Goal: Information Seeking & Learning: Learn about a topic

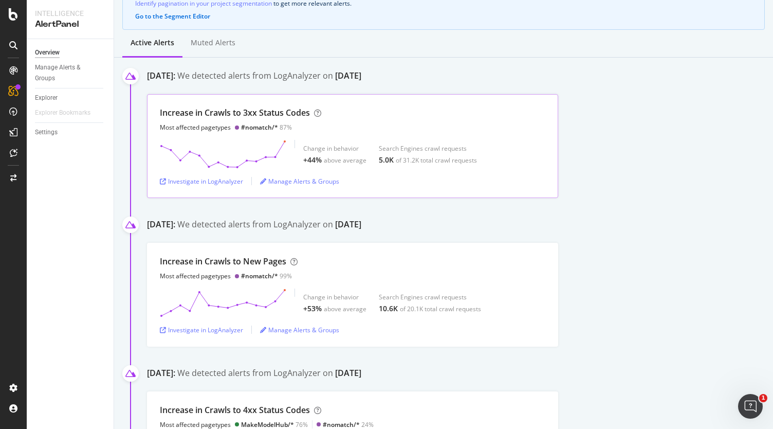
scroll to position [111, 0]
click at [214, 183] on div "Investigate in LogAnalyzer" at bounding box center [201, 179] width 83 height 9
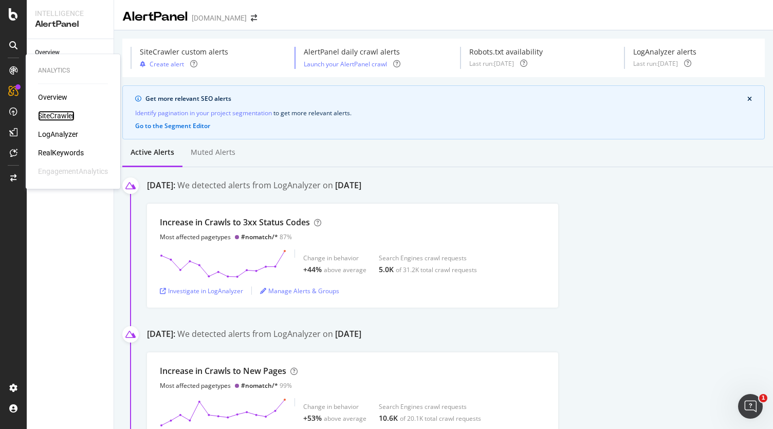
click at [52, 115] on div "SiteCrawler" at bounding box center [56, 116] width 36 height 10
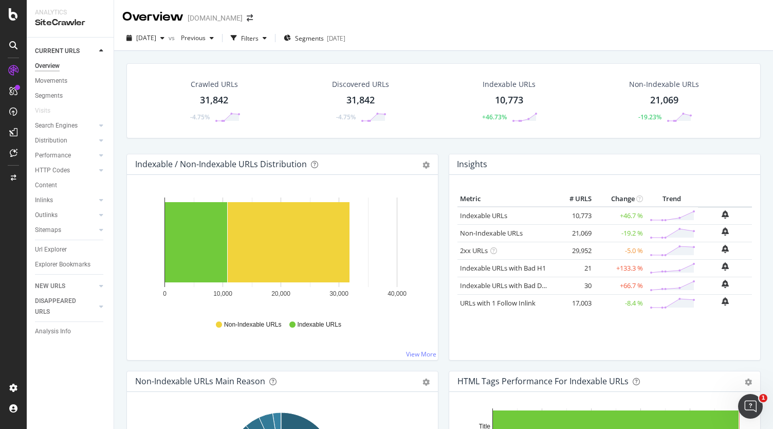
click at [172, 171] on div "Indexable / Non-Indexable URLs Distribution Bar Bar (by Percentage) Table Expor…" at bounding box center [282, 164] width 311 height 21
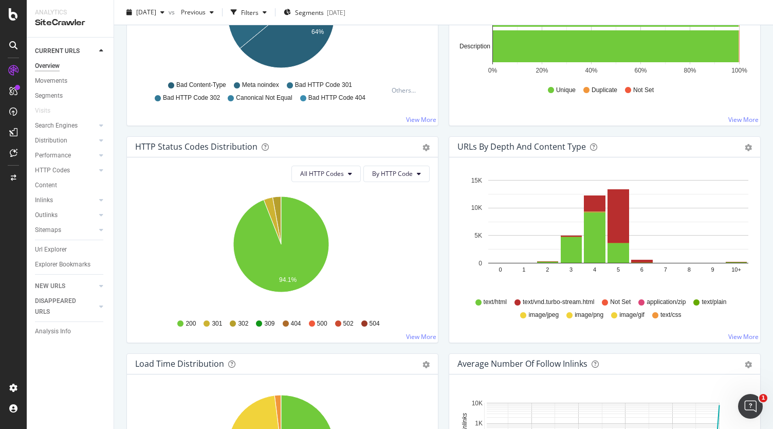
scroll to position [452, 0]
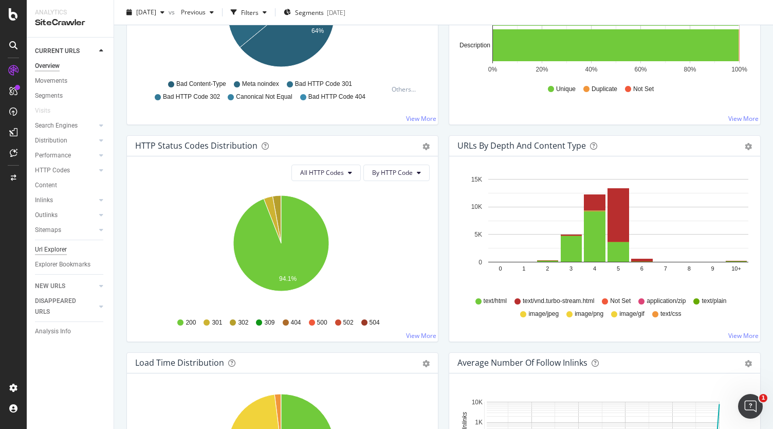
click at [63, 251] on div "Url Explorer" at bounding box center [51, 249] width 32 height 11
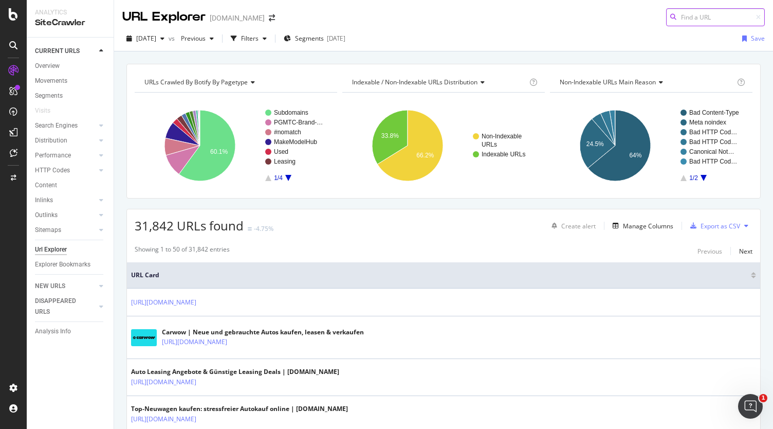
paste input "[URL][DOMAIN_NAME]"
click at [493, 223] on div "31,842 URLs found -4.75% Create alert Manage Columns Export as CSV" at bounding box center [443, 221] width 633 height 25
click at [719, 17] on input "[URL][DOMAIN_NAME]" at bounding box center [715, 17] width 99 height 18
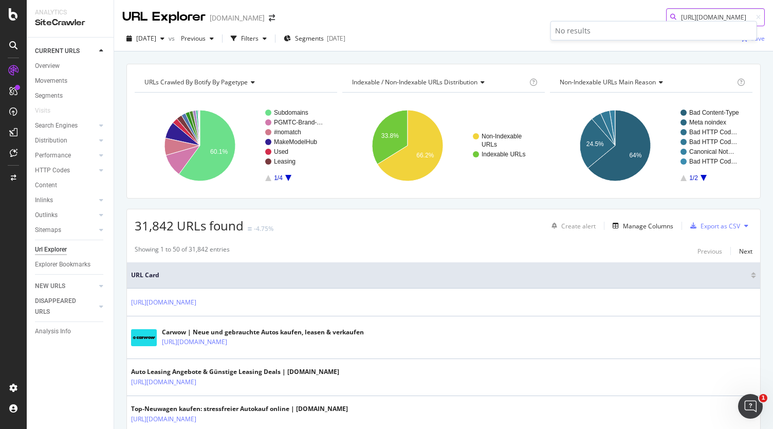
click at [682, 16] on input "[URL][DOMAIN_NAME]" at bounding box center [715, 17] width 99 height 18
paste input "871/mini-suv-deutsch-unter-23000-euro-angebote"
click at [687, 16] on input "[URL][DOMAIN_NAME]" at bounding box center [715, 17] width 99 height 18
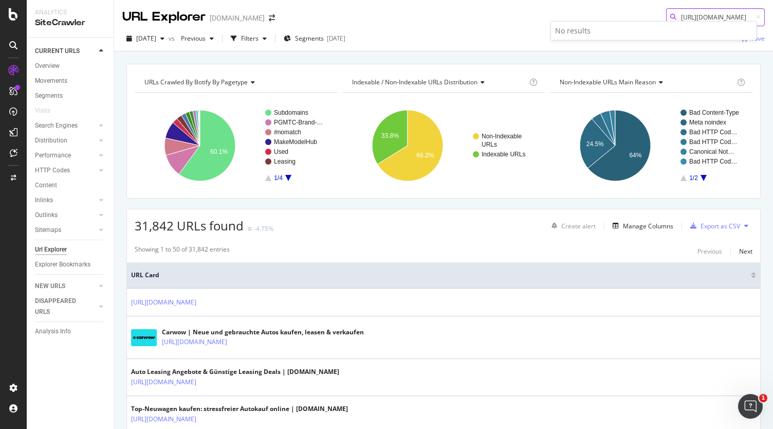
click at [687, 16] on input "[URL][DOMAIN_NAME]" at bounding box center [715, 17] width 99 height 18
paste input "infiniti 133 [URL][DOMAIN_NAME]"
click at [691, 16] on input "[URL][DOMAIN_NAME] 133 [URL][DOMAIN_NAME]" at bounding box center [715, 17] width 99 height 18
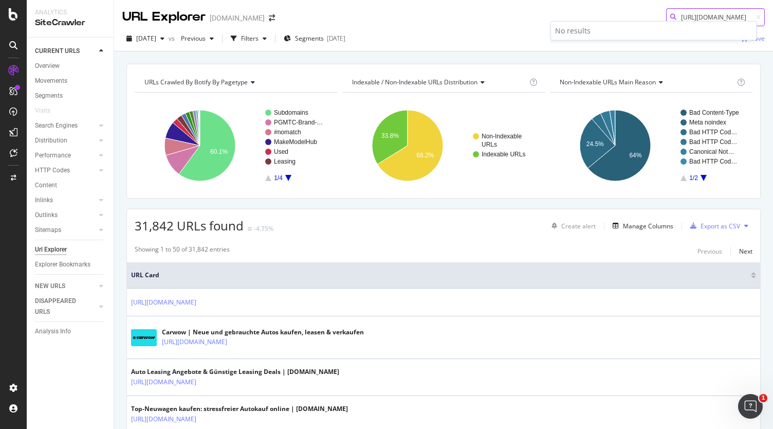
click at [691, 16] on input "[URL][DOMAIN_NAME] 133 [URL][DOMAIN_NAME]" at bounding box center [715, 17] width 99 height 18
paste input "cupra/ateca"
type input "[URL][DOMAIN_NAME]"
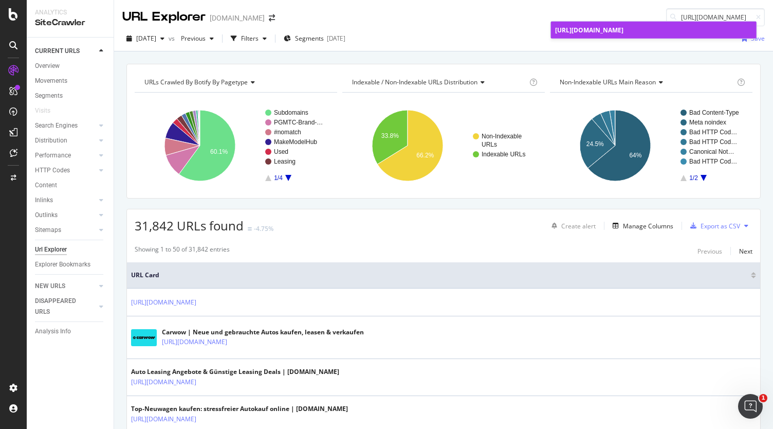
click at [617, 29] on span "[URL][DOMAIN_NAME]" at bounding box center [589, 30] width 68 height 9
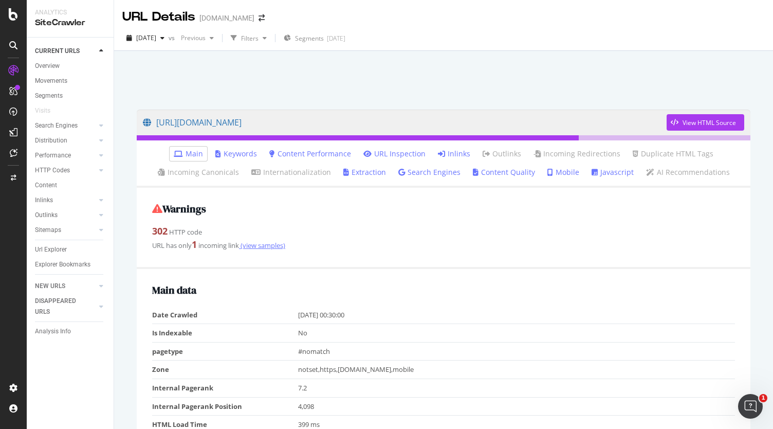
click at [261, 245] on link "(view samples)" at bounding box center [262, 245] width 46 height 9
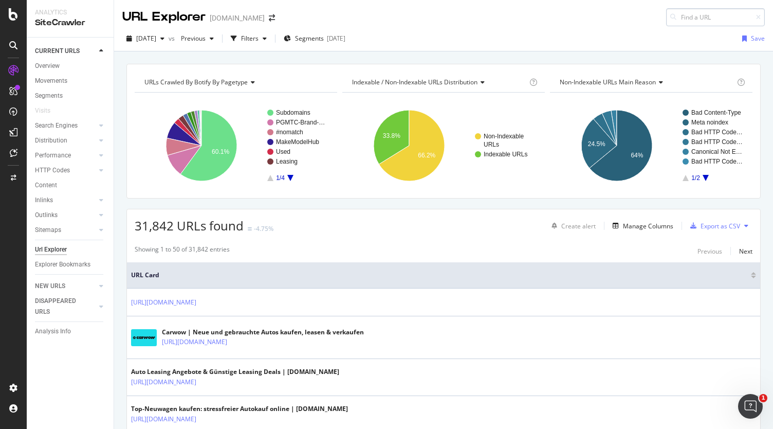
click at [674, 15] on input at bounding box center [715, 17] width 99 height 18
type input "[URL][DOMAIN_NAME]"
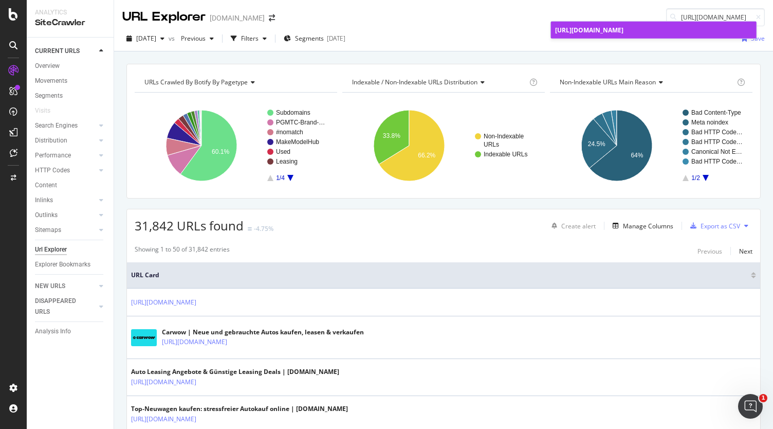
click at [599, 32] on span "[URL][DOMAIN_NAME]" at bounding box center [589, 30] width 68 height 9
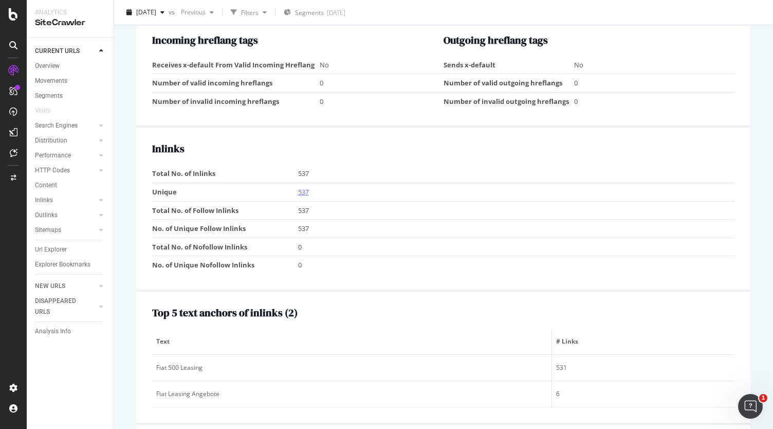
scroll to position [875, 0]
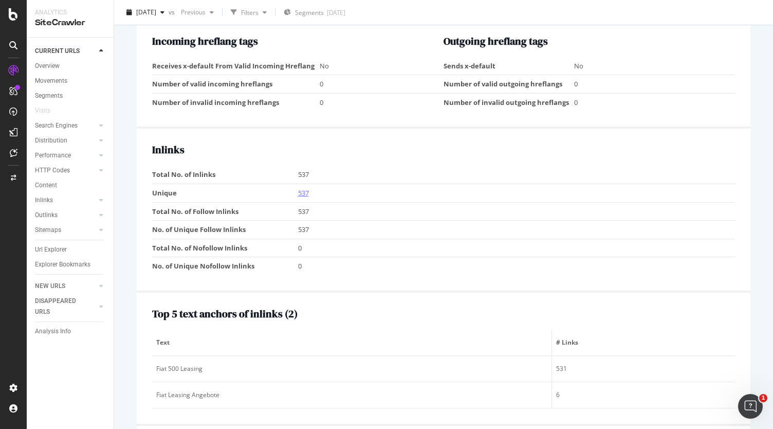
click at [300, 188] on link "537" at bounding box center [303, 192] width 11 height 9
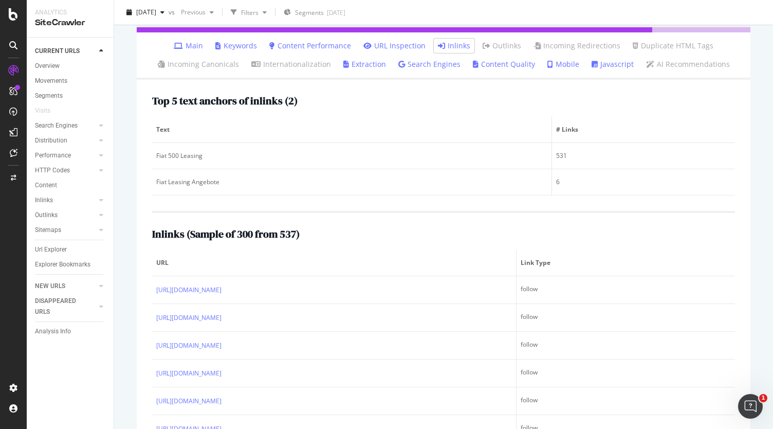
scroll to position [211, 0]
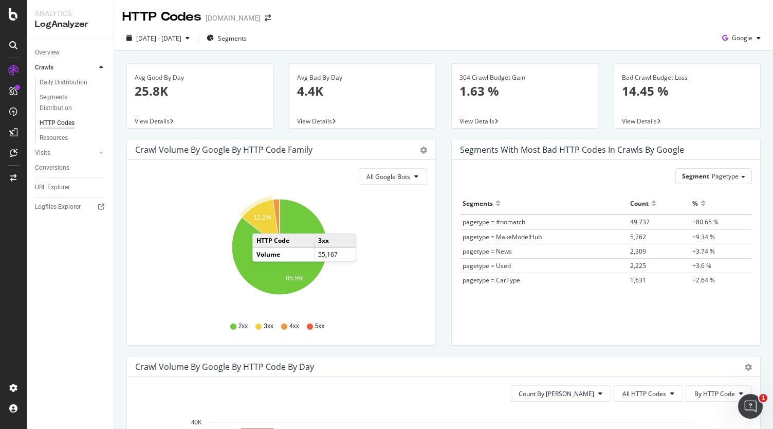
click at [263, 223] on icon "A chart." at bounding box center [261, 222] width 38 height 47
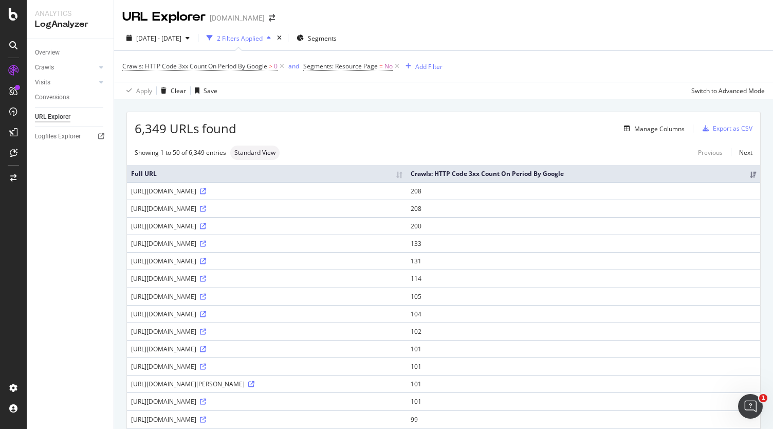
click at [440, 11] on div "URL Explorer www.carwow.de" at bounding box center [443, 13] width 659 height 26
click at [206, 190] on icon at bounding box center [203, 191] width 6 height 6
click at [206, 208] on icon at bounding box center [203, 209] width 6 height 6
click at [206, 258] on icon at bounding box center [203, 261] width 6 height 6
click at [206, 275] on icon at bounding box center [203, 278] width 6 height 6
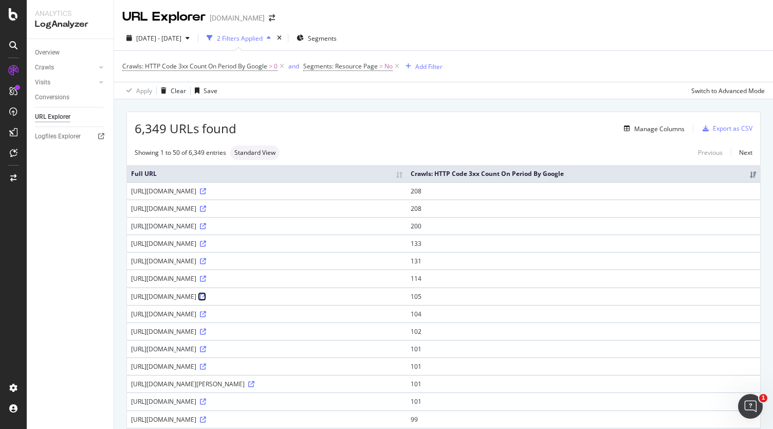
click at [206, 293] on icon at bounding box center [203, 296] width 6 height 6
click at [206, 311] on icon at bounding box center [203, 314] width 6 height 6
click at [206, 347] on icon at bounding box center [203, 349] width 6 height 6
click at [206, 328] on icon at bounding box center [203, 331] width 6 height 6
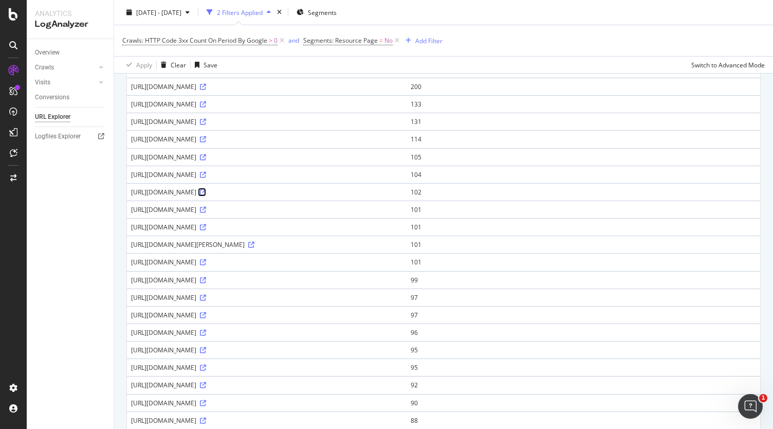
scroll to position [141, 0]
click at [363, 361] on div "https://www.carwow.de/elektroauto/reichweite-rechner" at bounding box center [266, 365] width 271 height 9
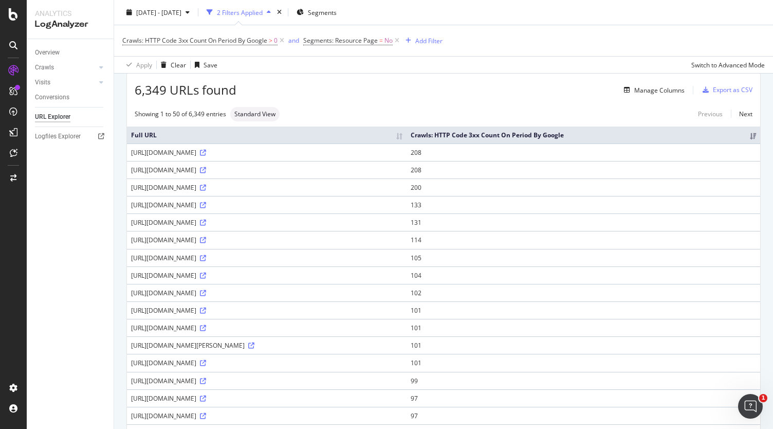
scroll to position [38, 0]
drag, startPoint x: 128, startPoint y: 145, endPoint x: 410, endPoint y: 157, distance: 281.9
click at [407, 157] on td "[URL][DOMAIN_NAME]" at bounding box center [267, 152] width 280 height 17
copy div "[URL][DOMAIN_NAME]"
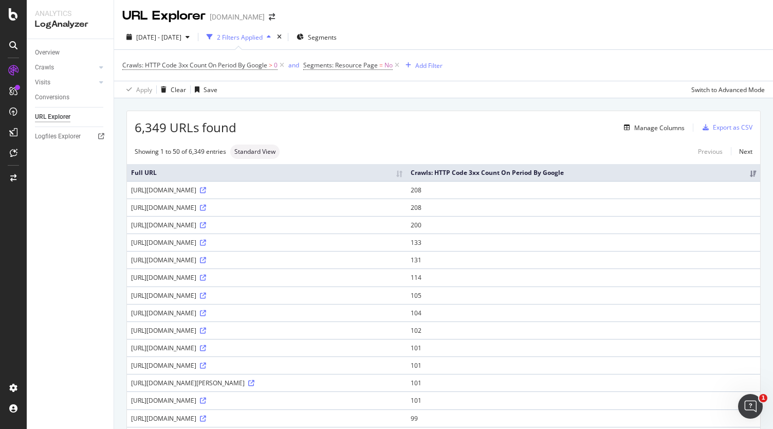
scroll to position [0, 0]
drag, startPoint x: 127, startPoint y: 203, endPoint x: 383, endPoint y: 210, distance: 256.0
click at [383, 210] on td "[URL][DOMAIN_NAME]" at bounding box center [267, 207] width 280 height 17
copy div "[URL][DOMAIN_NAME]"
drag, startPoint x: 130, startPoint y: 235, endPoint x: 219, endPoint y: 251, distance: 90.3
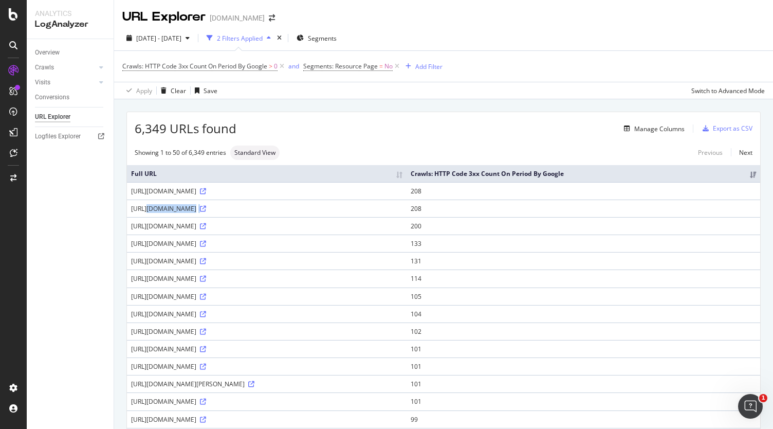
copy tbody "https://www.carwow.de/infiniti 133 https://www.carwow.de/ratgeb"
drag, startPoint x: 125, startPoint y: 289, endPoint x: 193, endPoint y: 297, distance: 68.3
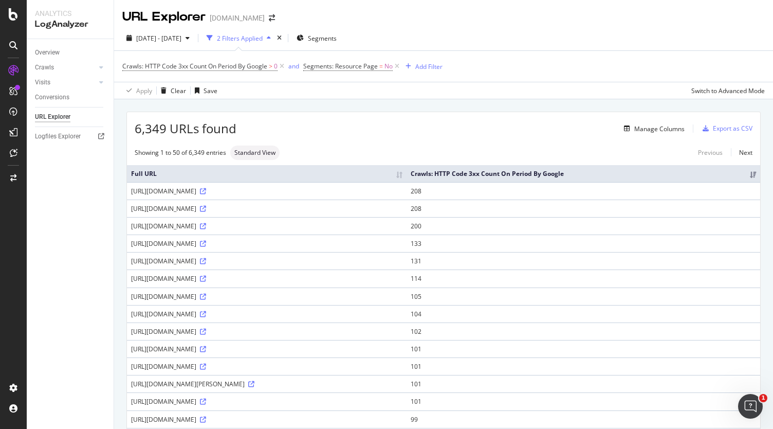
drag, startPoint x: 130, startPoint y: 291, endPoint x: 234, endPoint y: 297, distance: 105.0
click at [234, 297] on td "[URL][DOMAIN_NAME]" at bounding box center [267, 295] width 280 height 17
copy div "[URL][DOMAIN_NAME]"
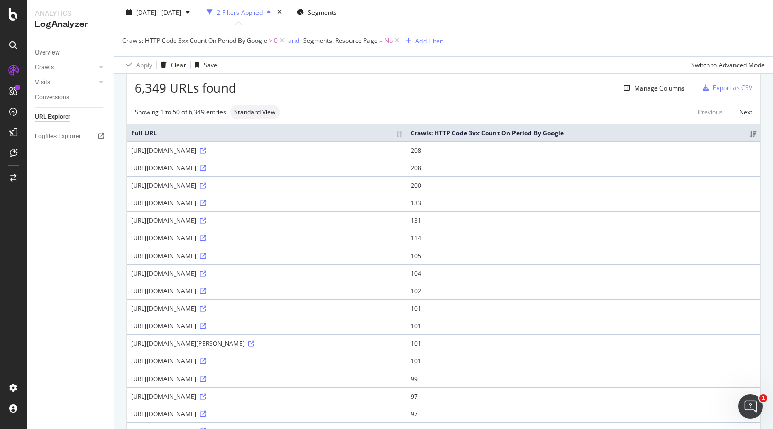
scroll to position [65, 0]
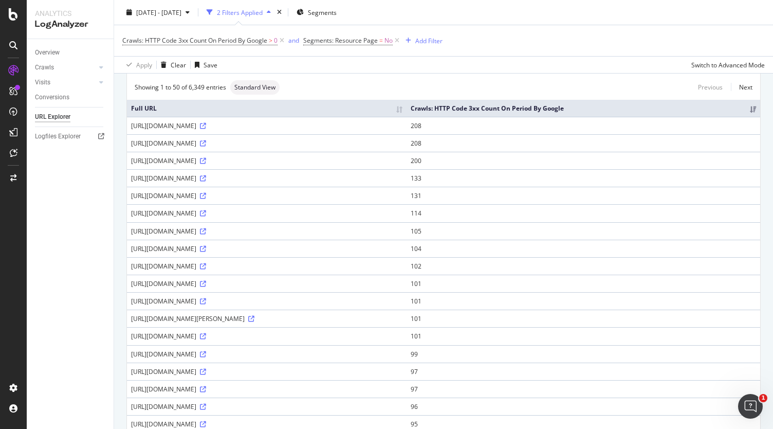
drag, startPoint x: 129, startPoint y: 244, endPoint x: 244, endPoint y: 248, distance: 114.7
click at [244, 248] on td "[URL][DOMAIN_NAME]" at bounding box center [267, 248] width 280 height 17
copy div "[URL][DOMAIN_NAME]"
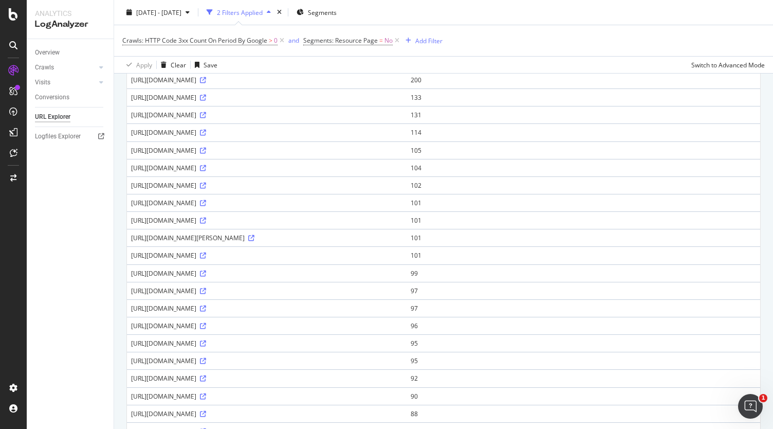
scroll to position [148, 0]
